Goal: Transaction & Acquisition: Download file/media

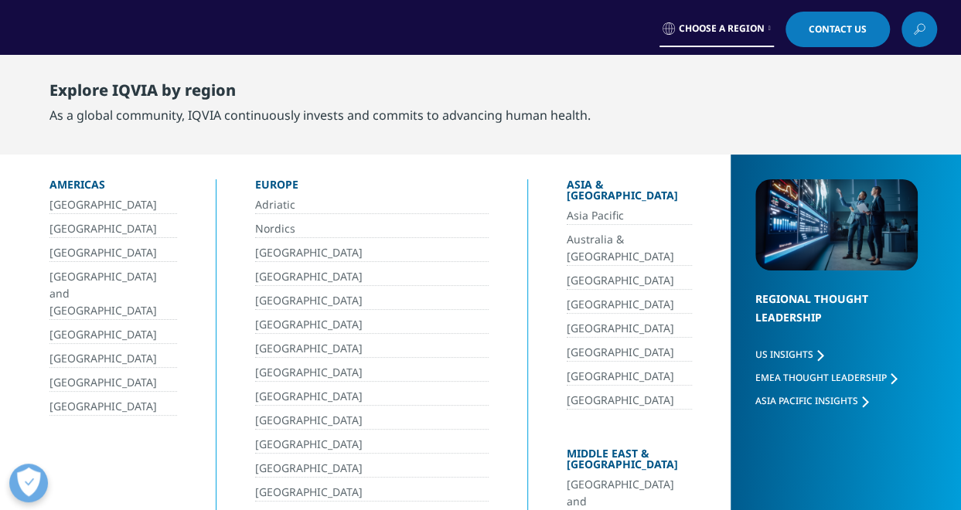
click at [566, 272] on link "[GEOGRAPHIC_DATA]" at bounding box center [628, 281] width 125 height 18
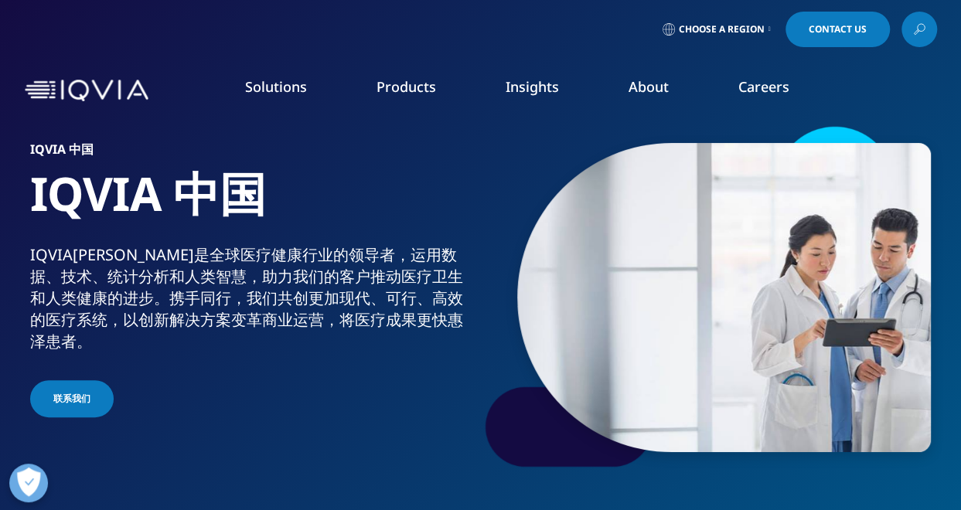
click at [532, 97] on li "Insights BLOGS, WHITE PAPERS & CASE STUDIES Explore our library of insights, th…" at bounding box center [532, 101] width 123 height 49
click at [811, 281] on h5 "WHITE PAPER" at bounding box center [843, 275] width 128 height 54
click at [811, 358] on link "LEARN MORE" at bounding box center [846, 352] width 135 height 13
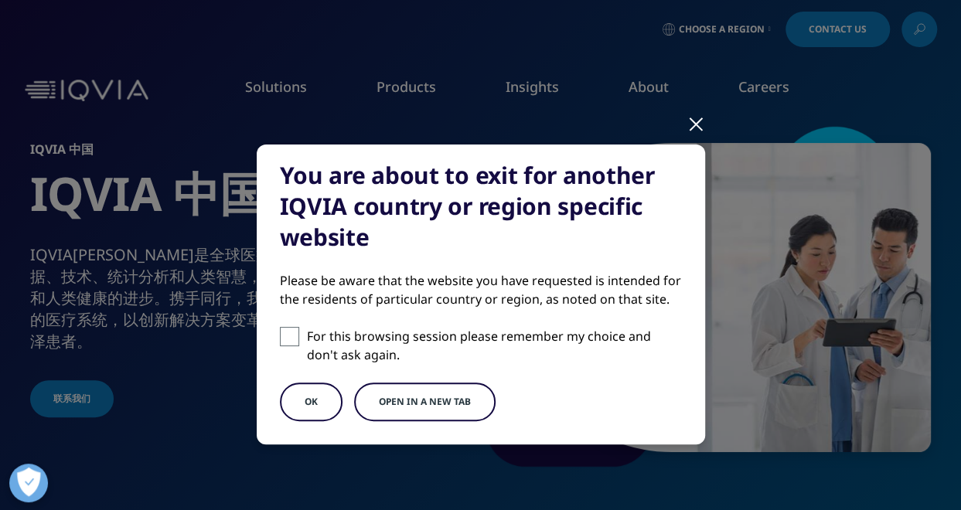
click at [691, 126] on div at bounding box center [696, 123] width 18 height 43
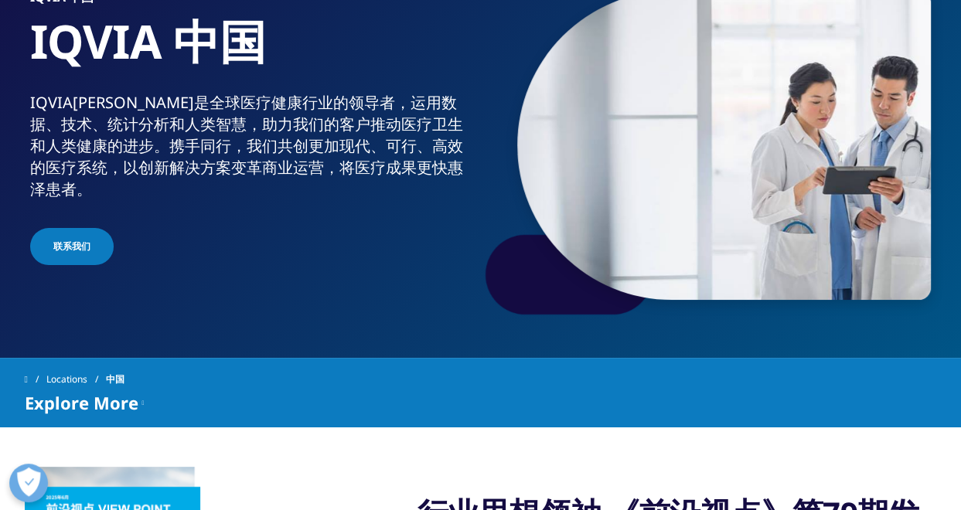
scroll to position [464, 0]
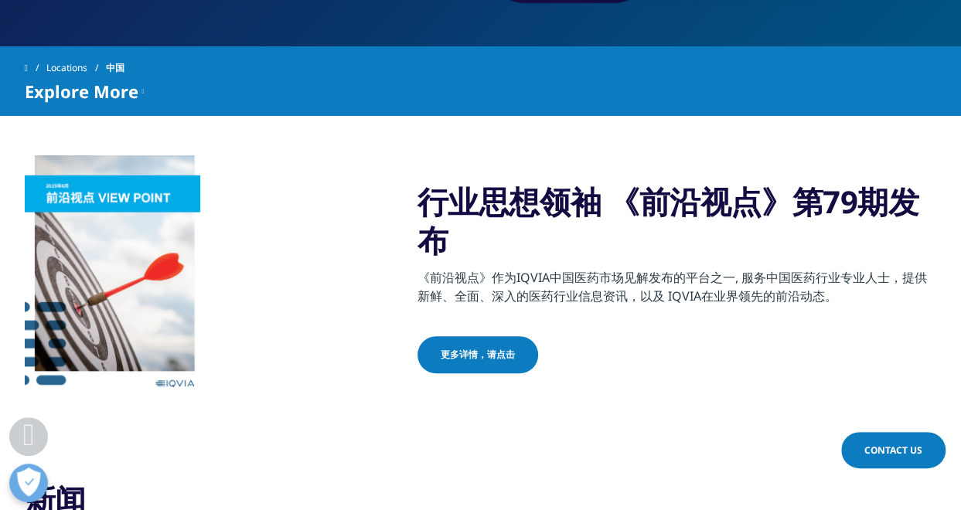
click at [501, 351] on span "更多详情，请点击" at bounding box center [478, 355] width 74 height 14
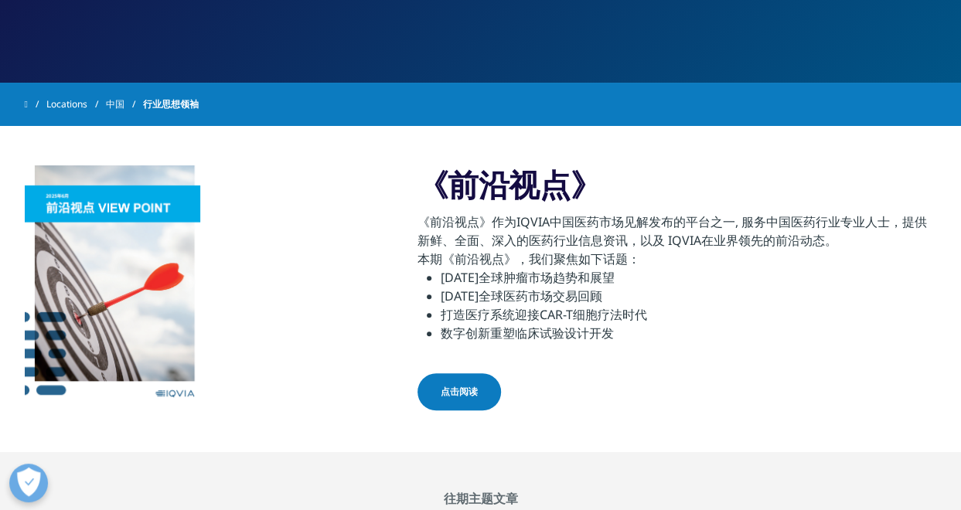
click at [467, 392] on span "点击阅读" at bounding box center [459, 392] width 37 height 14
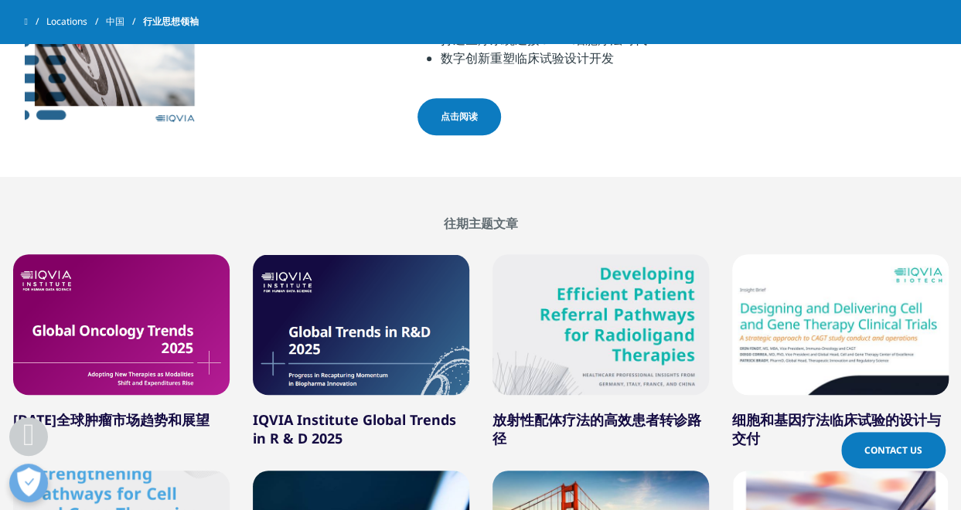
scroll to position [541, 0]
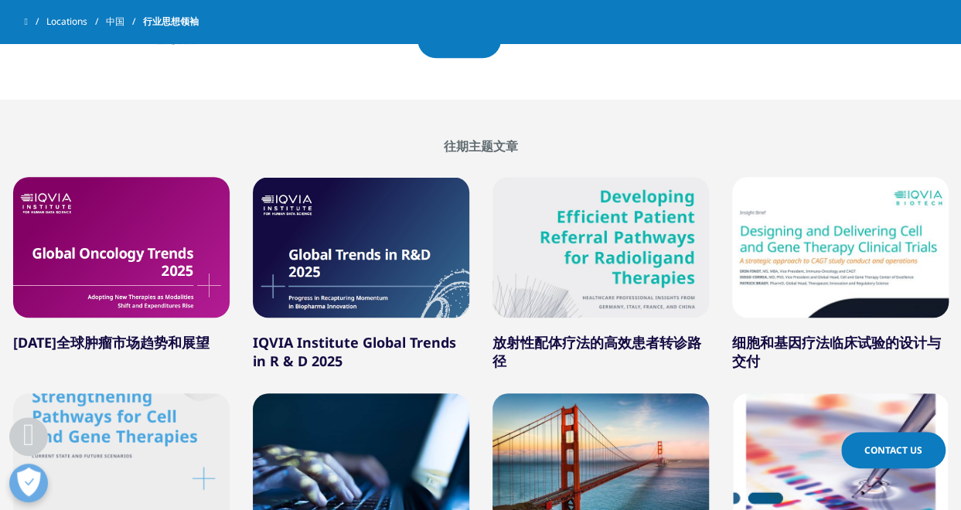
click at [107, 213] on div at bounding box center [121, 247] width 216 height 141
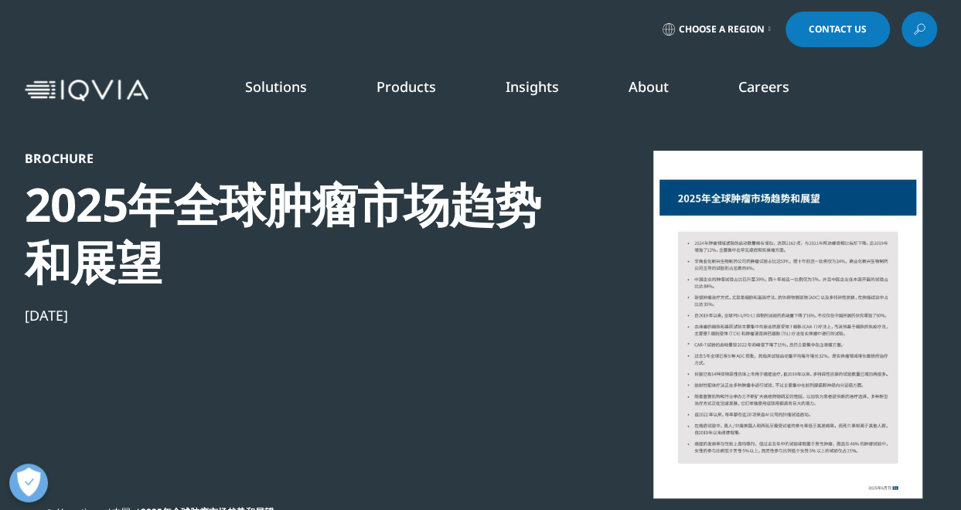
click at [791, 296] on div at bounding box center [787, 325] width 298 height 348
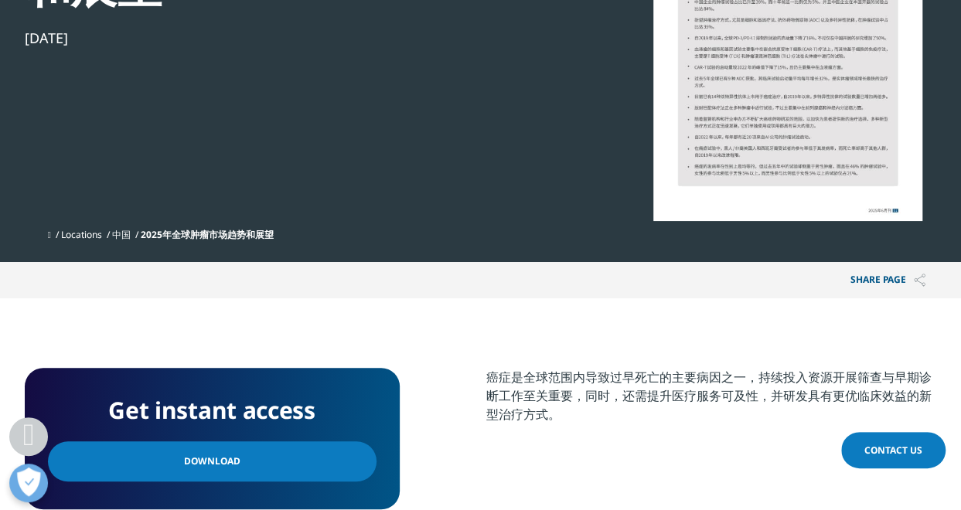
scroll to position [309, 0]
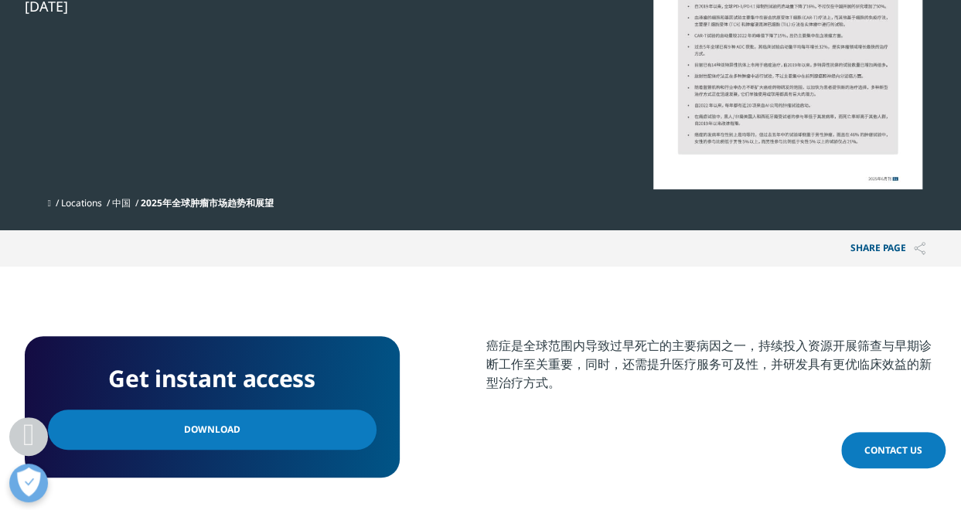
click at [238, 426] on link "Download" at bounding box center [212, 430] width 328 height 40
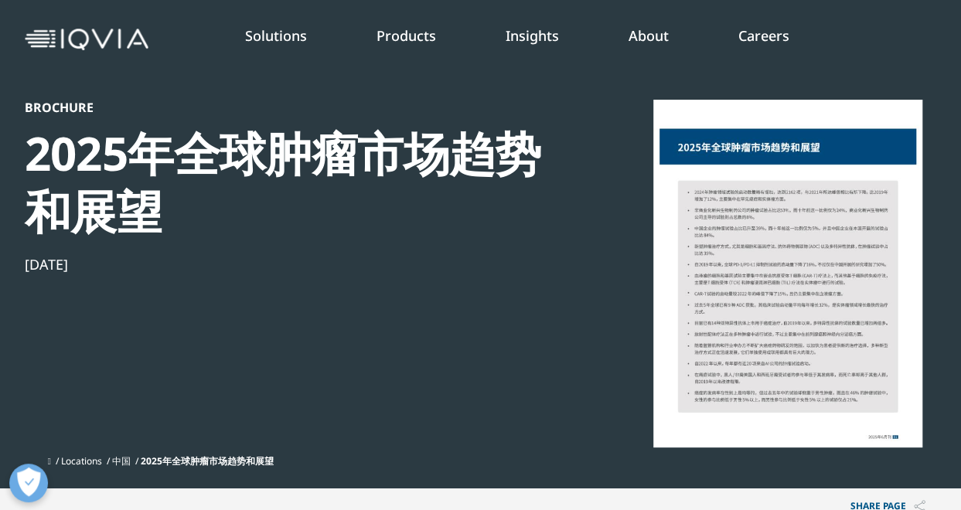
scroll to position [0, 0]
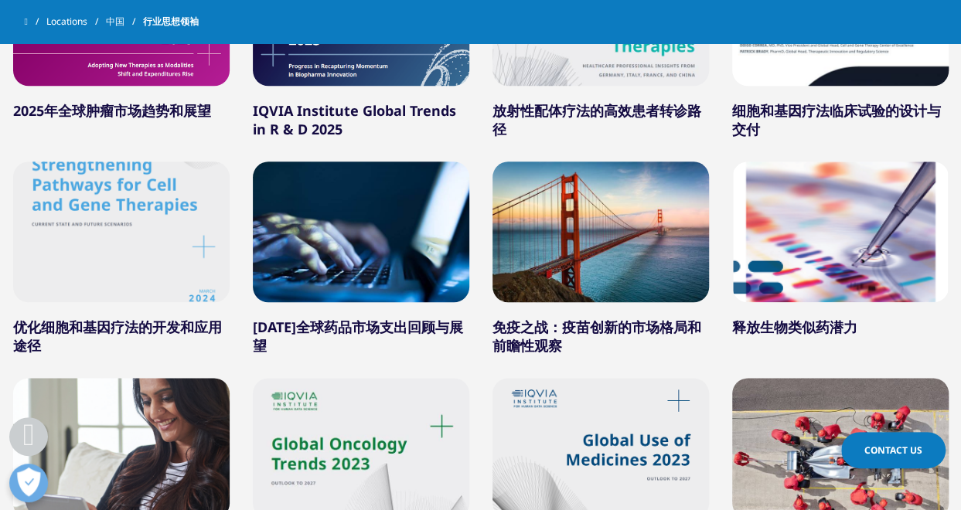
scroll to position [1005, 0]
